Goal: Communication & Community: Answer question/provide support

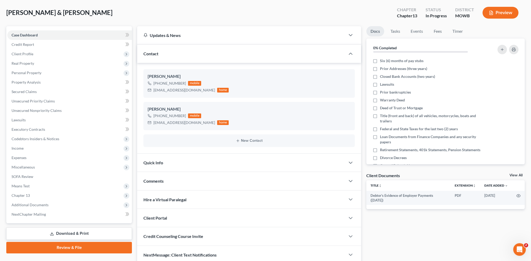
scroll to position [46, 0]
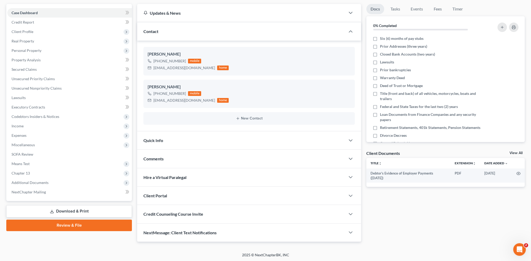
click at [176, 233] on span "NextMessage: Client Text Notifications" at bounding box center [179, 232] width 73 height 5
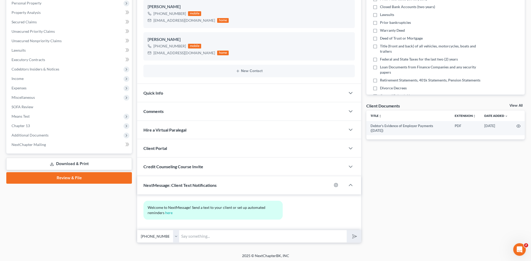
scroll to position [95, 0]
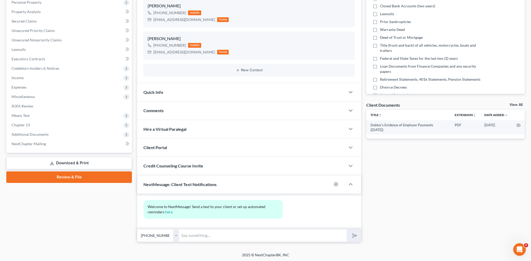
click at [176, 235] on select "Select [PHONE_NUMBER] - [PERSON_NAME] [PHONE_NUMBER] - [PERSON_NAME]" at bounding box center [158, 235] width 42 height 13
select select "1"
click at [137, 229] on select "Select [PHONE_NUMBER] - [PERSON_NAME] [PHONE_NUMBER] - [PERSON_NAME]" at bounding box center [158, 235] width 42 height 13
click at [206, 236] on input "text" at bounding box center [263, 235] width 168 height 13
drag, startPoint x: 196, startPoint y: 236, endPoint x: 399, endPoint y: 198, distance: 206.0
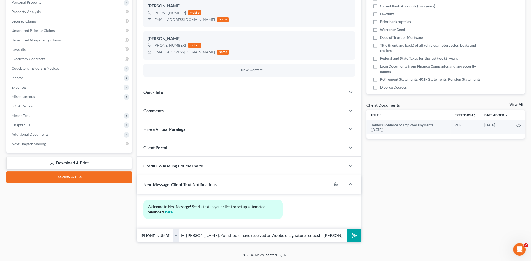
click at [399, 198] on div "Docs Tasks Events Fees Timer 0% Completed Nothing here yet! Six (6) months of p…" at bounding box center [446, 99] width 164 height 286
click at [197, 236] on input "Hi [PERSON_NAME], You should have received an Adobe e-signature request - [PERS…" at bounding box center [263, 235] width 168 height 13
type input "Hi [PERSON_NAME]. You should have received an Adobe e-signature request - [PERS…"
click at [357, 236] on button "submit" at bounding box center [354, 235] width 14 height 12
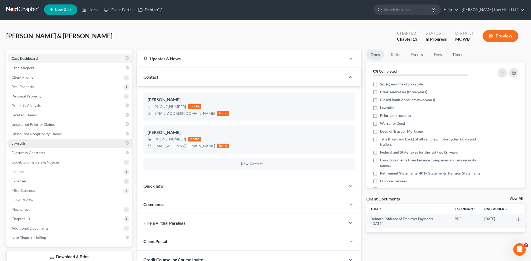
scroll to position [0, 0]
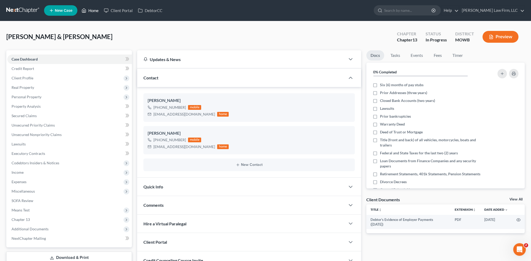
click at [90, 8] on link "Home" at bounding box center [90, 10] width 22 height 9
